Goal: Information Seeking & Learning: Learn about a topic

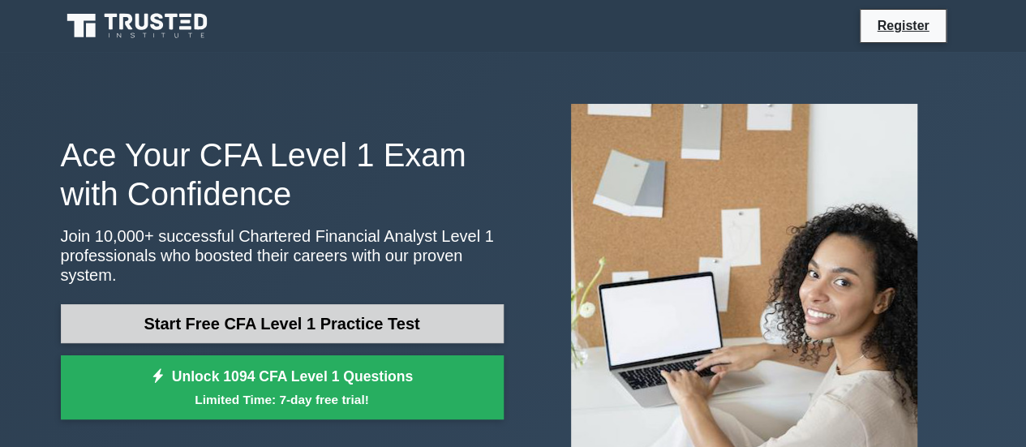
click at [338, 311] on link "Start Free CFA Level 1 Practice Test" at bounding box center [282, 323] width 443 height 39
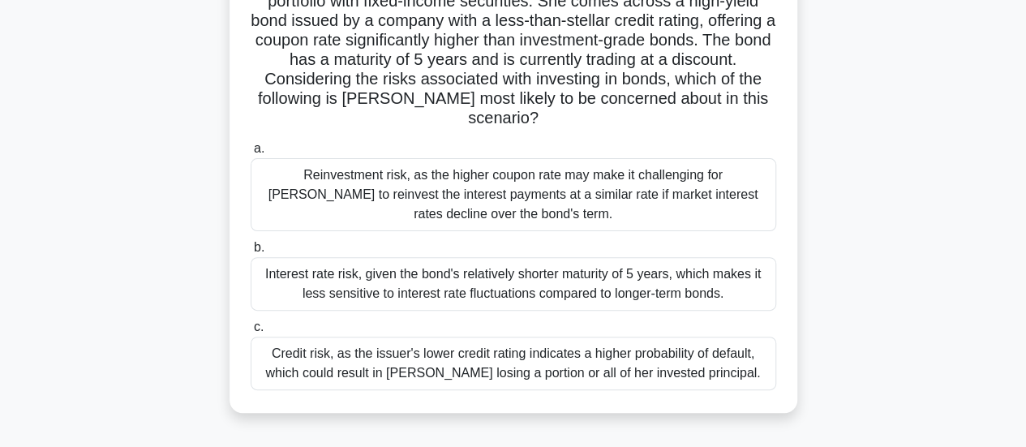
scroll to position [143, 0]
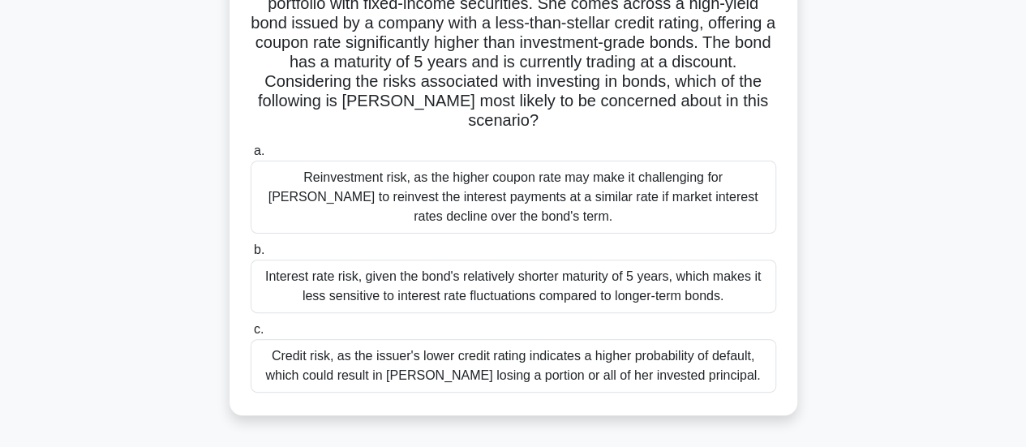
click at [714, 345] on div "Credit risk, as the issuer's lower credit rating indicates a higher probability…" at bounding box center [513, 366] width 525 height 54
click at [251, 335] on input "c. Credit risk, as the issuer's lower credit rating indicates a higher probabil…" at bounding box center [251, 329] width 0 height 11
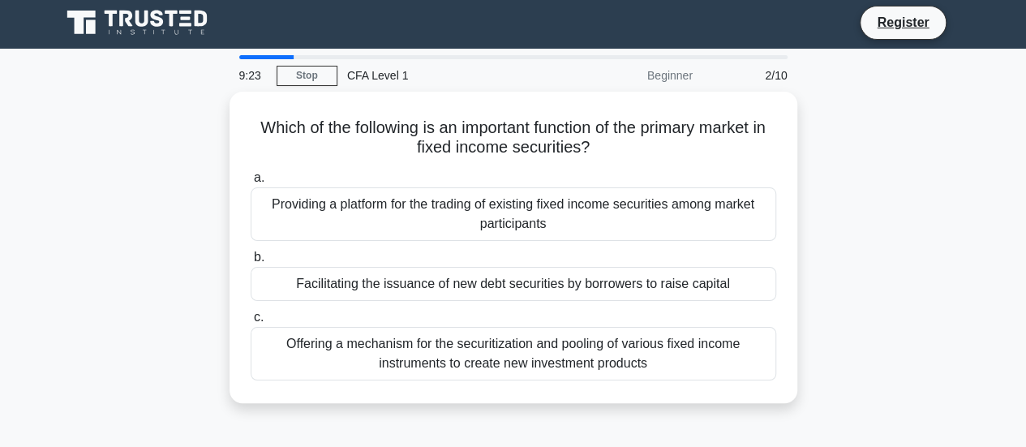
scroll to position [0, 0]
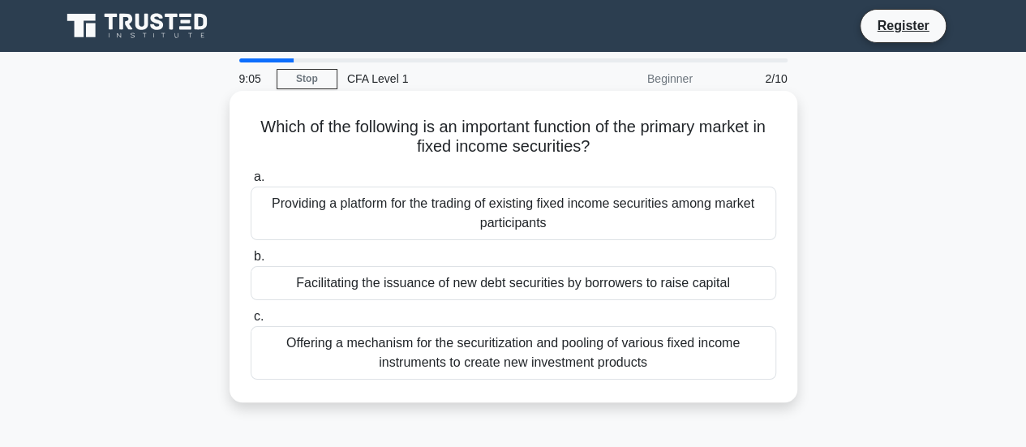
click at [424, 226] on div "Providing a platform for the trading of existing fixed income securities among …" at bounding box center [513, 213] width 525 height 54
click at [251, 182] on input "a. Providing a platform for the trading of existing fixed income securities amo…" at bounding box center [251, 177] width 0 height 11
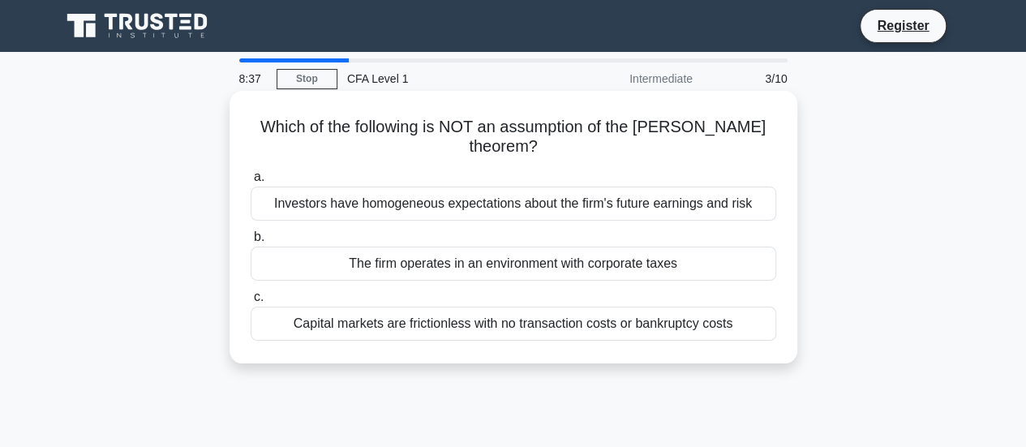
click at [407, 270] on div "The firm operates in an environment with corporate taxes" at bounding box center [513, 263] width 525 height 34
click at [251, 242] on input "b. The firm operates in an environment with corporate taxes" at bounding box center [251, 237] width 0 height 11
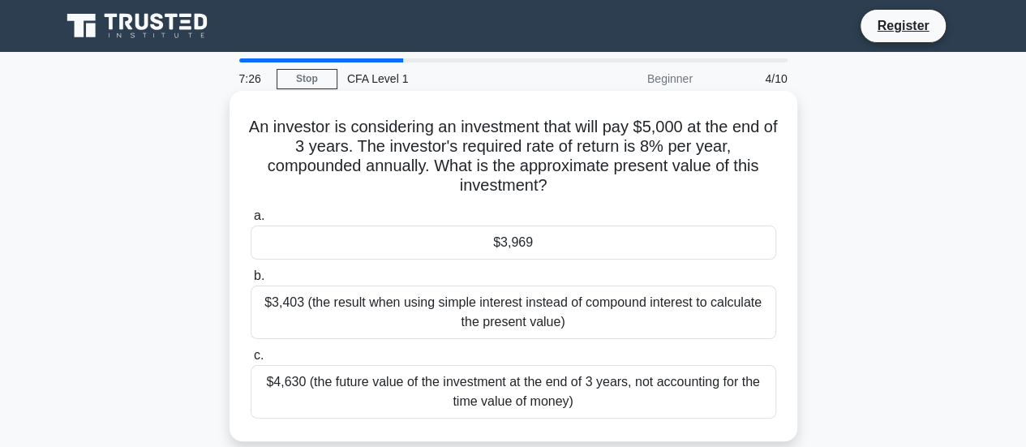
click at [348, 311] on div "$3,403 (the result when using simple interest instead of compound interest to c…" at bounding box center [513, 312] width 525 height 54
click at [251, 281] on input "b. $3,403 (the result when using simple interest instead of compound interest t…" at bounding box center [251, 276] width 0 height 11
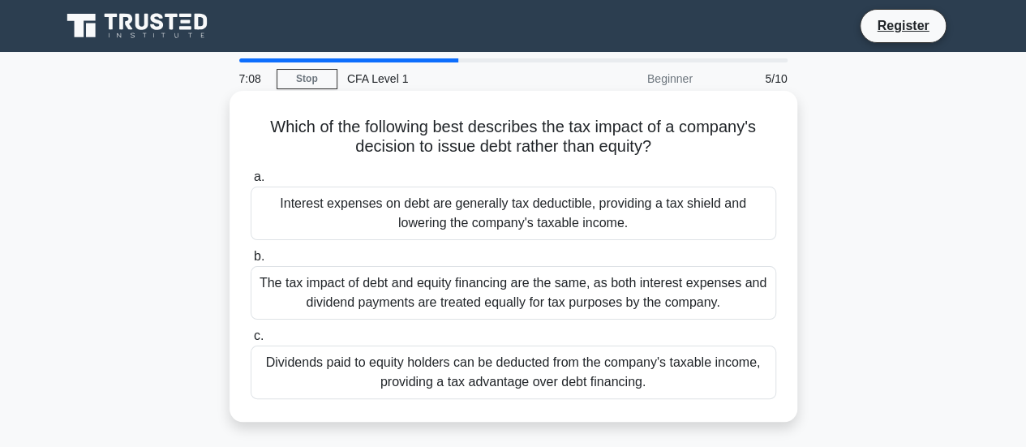
click at [337, 379] on div "Dividends paid to equity holders can be deducted from the company's taxable inc…" at bounding box center [513, 372] width 525 height 54
click at [251, 341] on input "c. Dividends paid to equity holders can be deducted from the company's taxable …" at bounding box center [251, 336] width 0 height 11
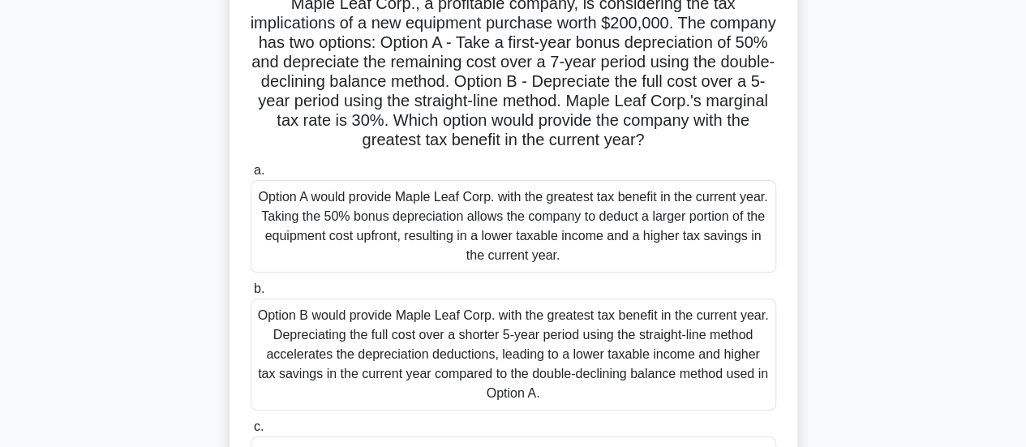
scroll to position [142, 0]
